Goal: Check status

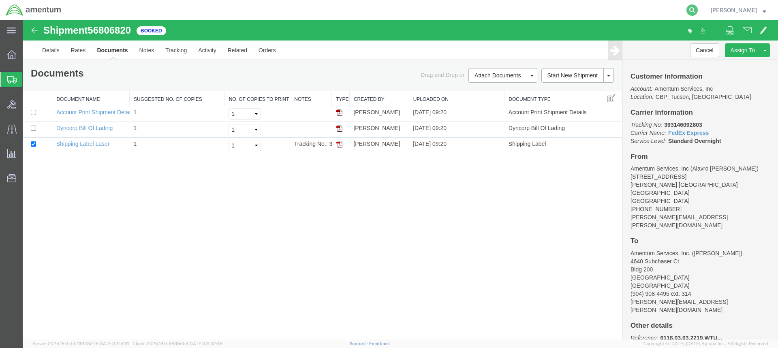
click at [698, 9] on icon at bounding box center [692, 9] width 11 height 11
paste input "56730512"
type input "56730512"
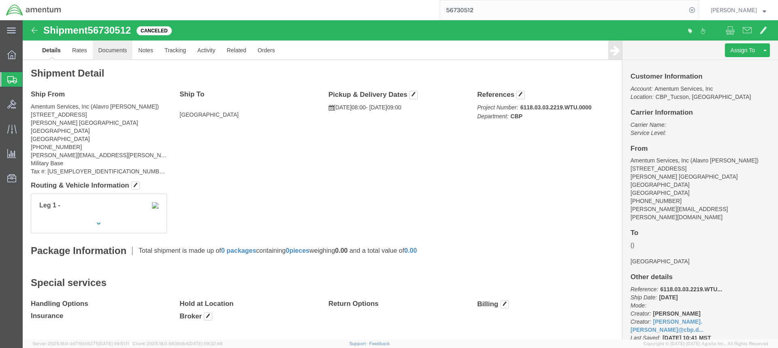
click link "Documents"
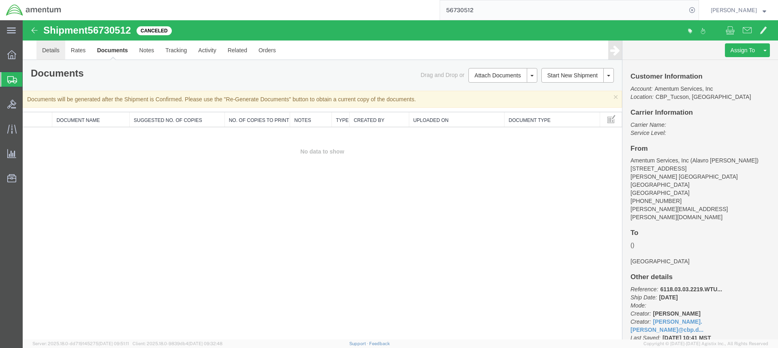
click at [50, 51] on link "Details" at bounding box center [50, 50] width 29 height 19
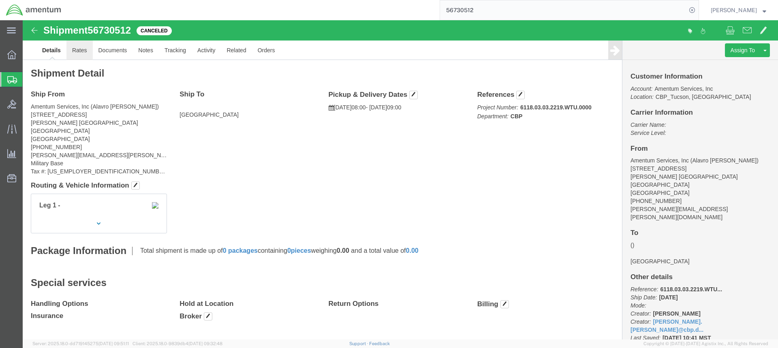
click link "Rates"
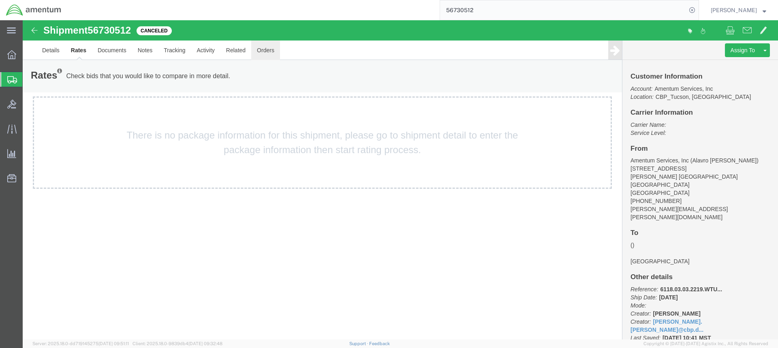
click at [263, 48] on link "Orders" at bounding box center [265, 50] width 29 height 19
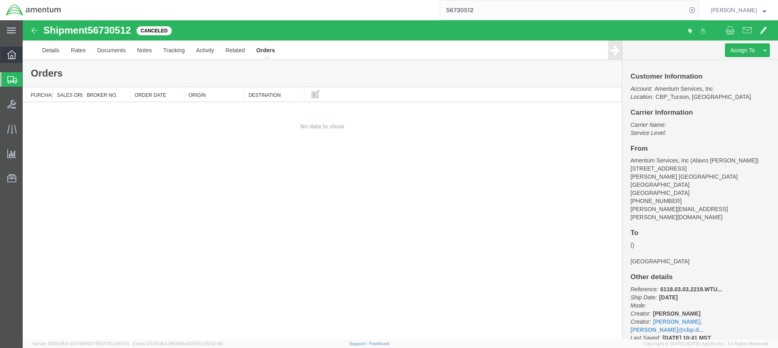
click at [11, 53] on icon at bounding box center [11, 54] width 9 height 9
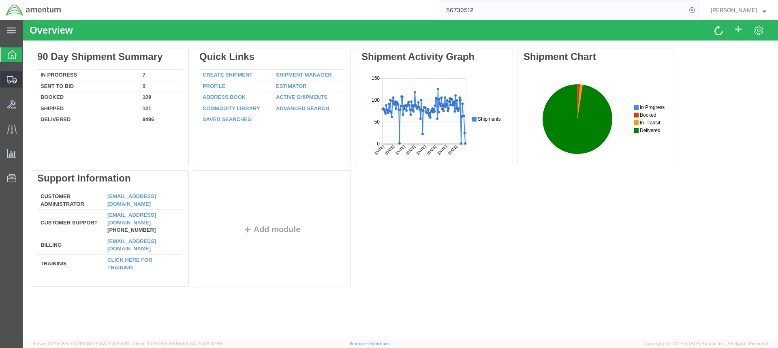
click at [28, 77] on span "Shipments" at bounding box center [25, 79] width 6 height 16
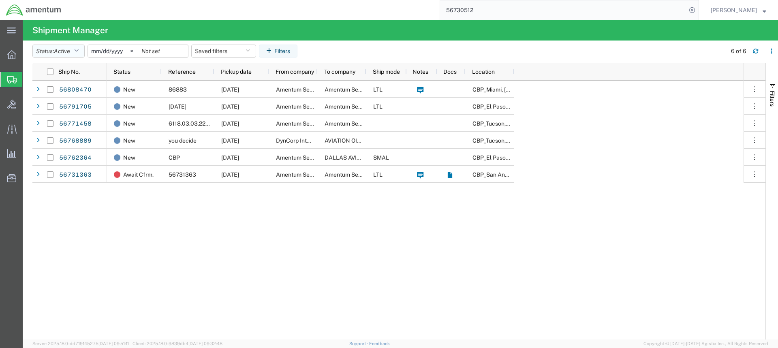
click at [78, 49] on icon "button" at bounding box center [76, 51] width 4 height 6
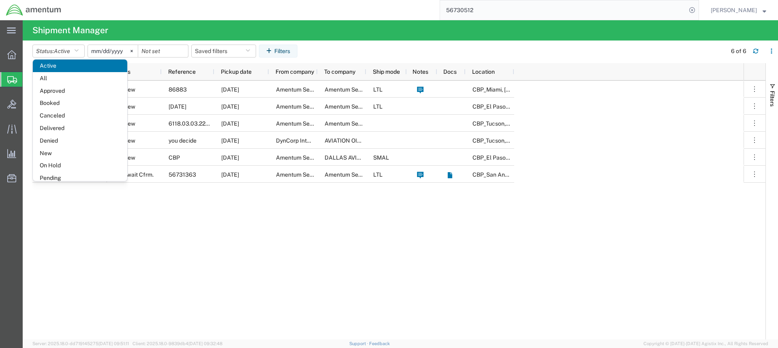
scroll to position [15, 0]
click at [60, 116] on span "Canceled" at bounding box center [80, 116] width 94 height 13
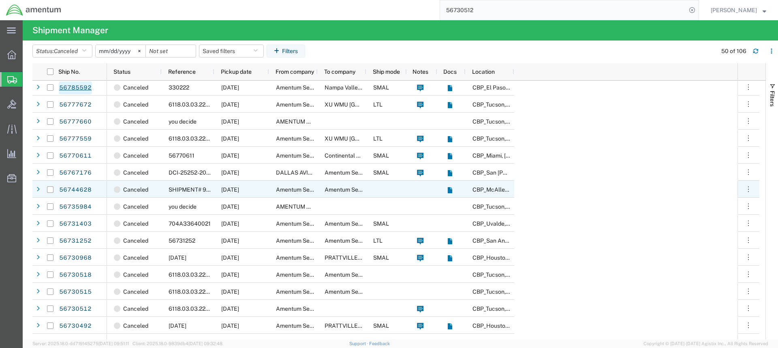
scroll to position [122, 0]
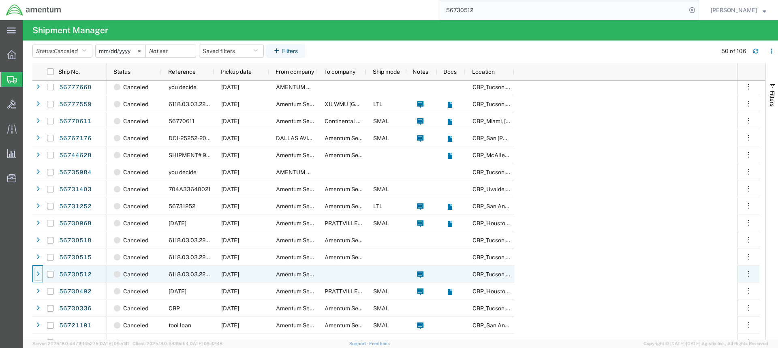
click at [38, 273] on icon at bounding box center [37, 275] width 3 height 6
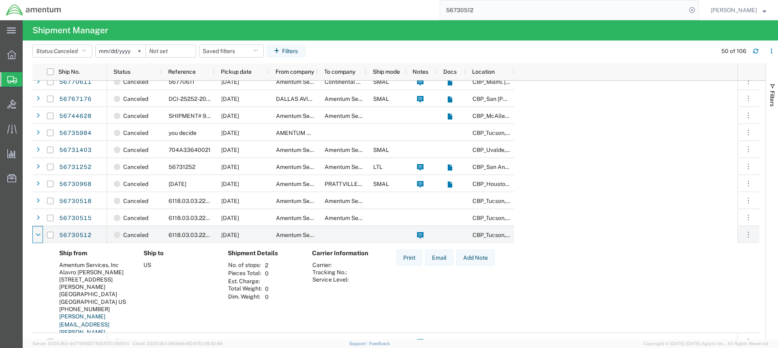
scroll to position [284, 0]
